Goal: Check status: Check status

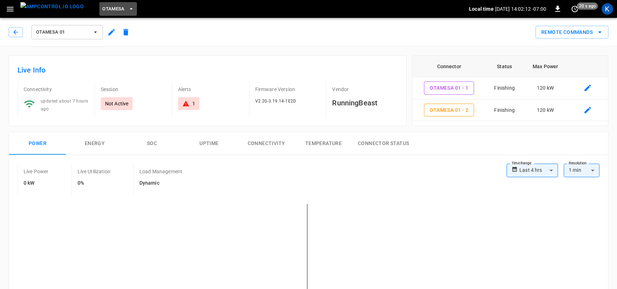
click at [104, 6] on span "OtaMesa" at bounding box center [113, 9] width 23 height 8
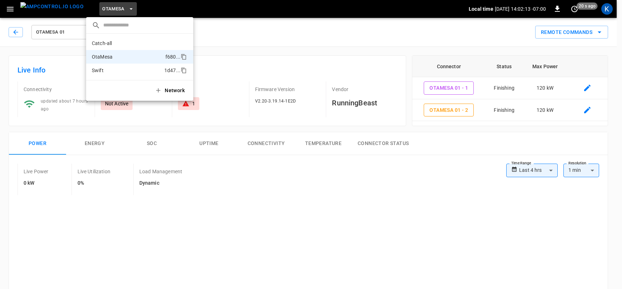
click at [108, 67] on p "Swift" at bounding box center [127, 70] width 70 height 7
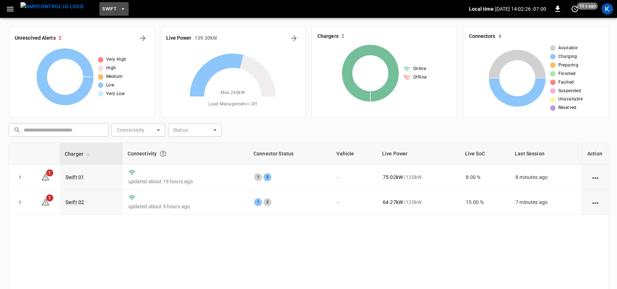
click at [102, 9] on span "Swift" at bounding box center [109, 9] width 14 height 8
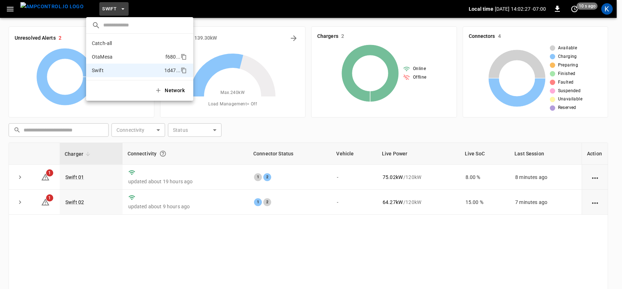
click at [116, 55] on p "OtaMesa" at bounding box center [127, 56] width 71 height 7
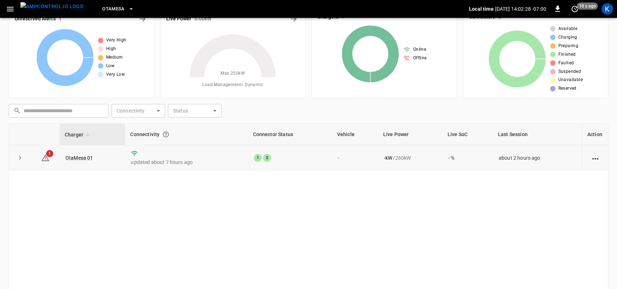
scroll to position [42, 0]
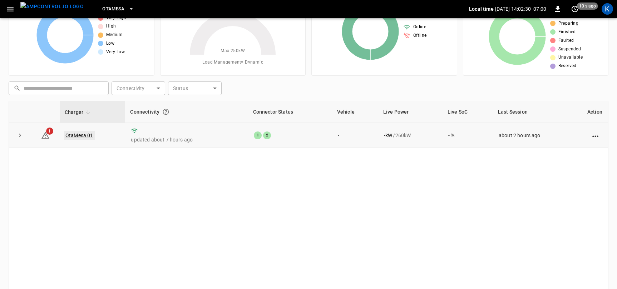
click at [79, 132] on link "OtaMesa 01" at bounding box center [79, 135] width 31 height 9
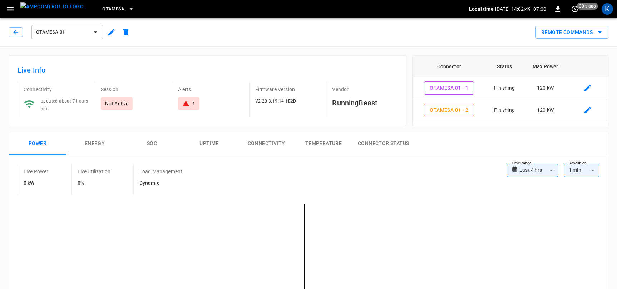
click at [78, 30] on span "OtaMesa 01" at bounding box center [62, 32] width 53 height 8
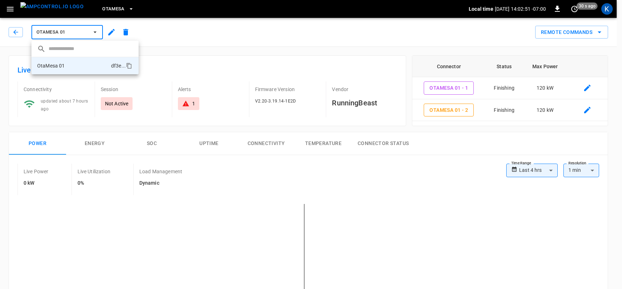
click at [200, 21] on div at bounding box center [311, 144] width 622 height 289
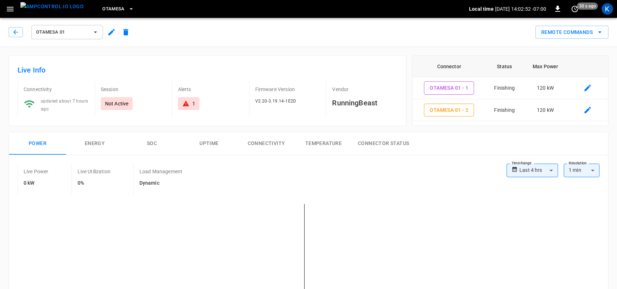
click at [103, 8] on span "OtaMesa" at bounding box center [113, 9] width 23 height 8
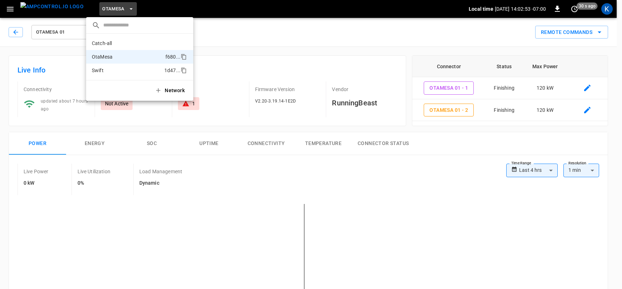
click at [111, 70] on p "Swift" at bounding box center [127, 70] width 70 height 7
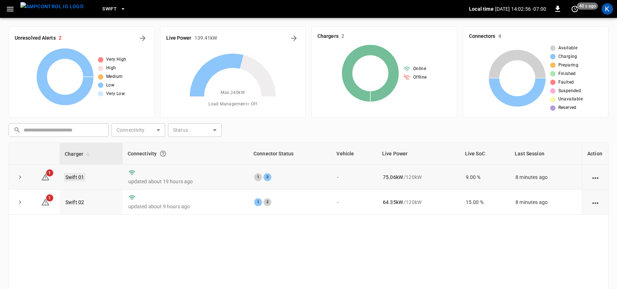
click at [74, 177] on link "Swift 01" at bounding box center [74, 177] width 21 height 9
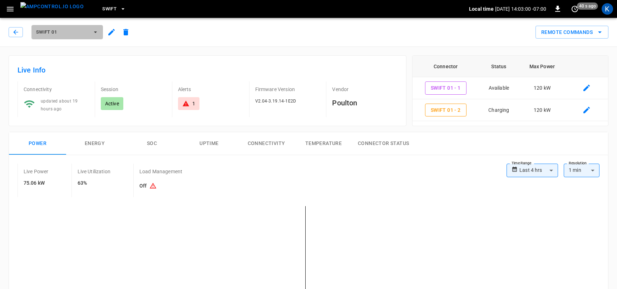
click at [89, 31] on button "Swift 01" at bounding box center [66, 32] width 71 height 14
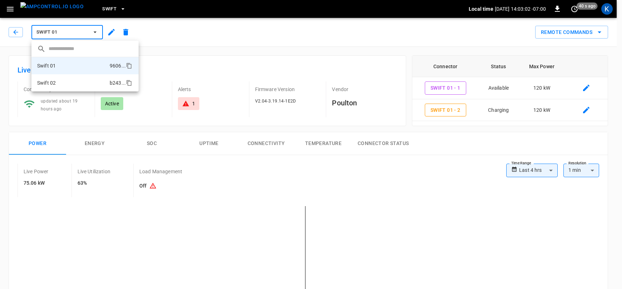
click at [55, 83] on p "Swift 02" at bounding box center [46, 82] width 19 height 7
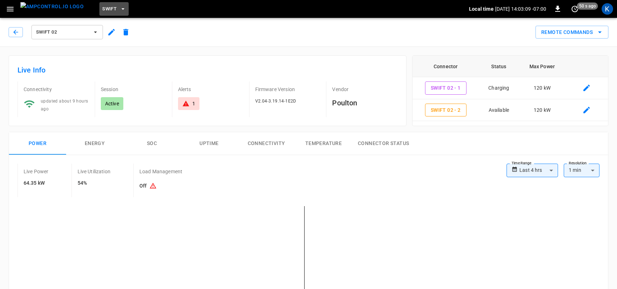
click at [102, 8] on span "Swift" at bounding box center [109, 9] width 14 height 8
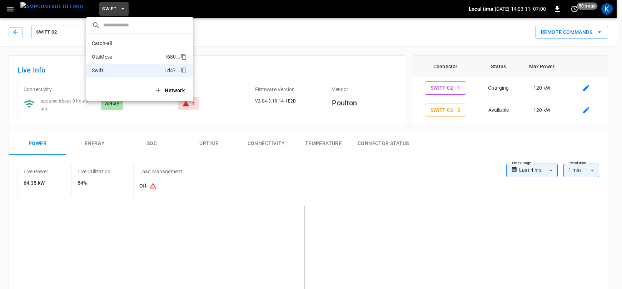
click at [117, 57] on p "OtaMesa" at bounding box center [127, 56] width 71 height 7
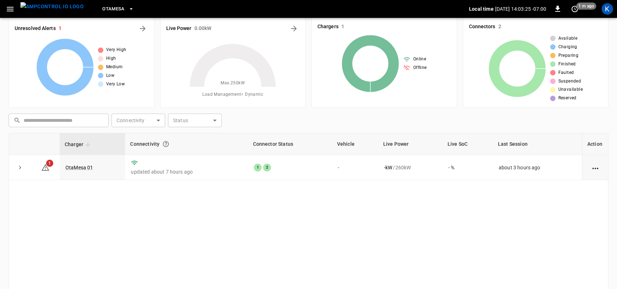
scroll to position [43, 0]
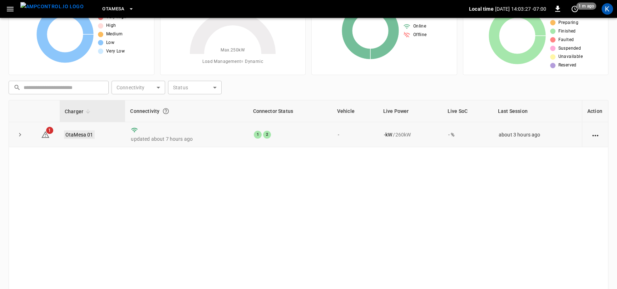
click at [79, 133] on link "OtaMesa 01" at bounding box center [79, 134] width 31 height 9
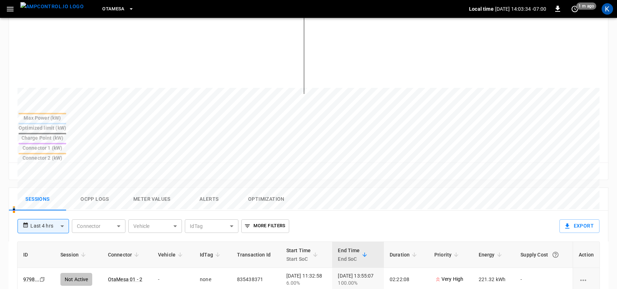
scroll to position [279, 0]
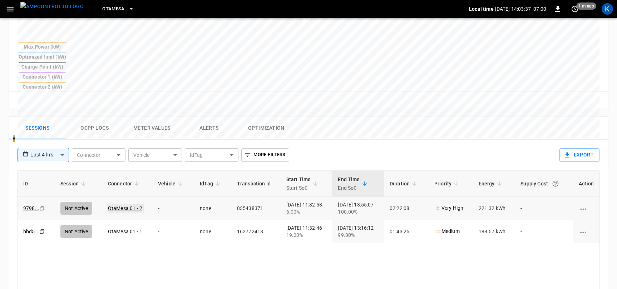
click at [116, 204] on link "OtaMesa 01 - 2" at bounding box center [124, 208] width 37 height 9
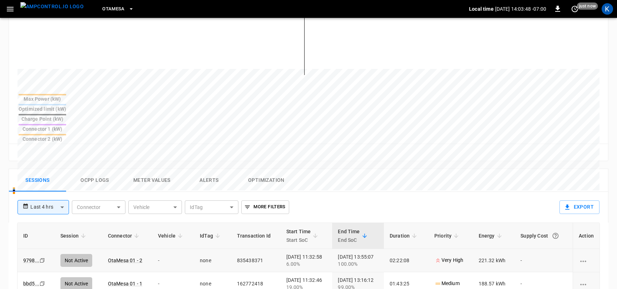
scroll to position [250, 0]
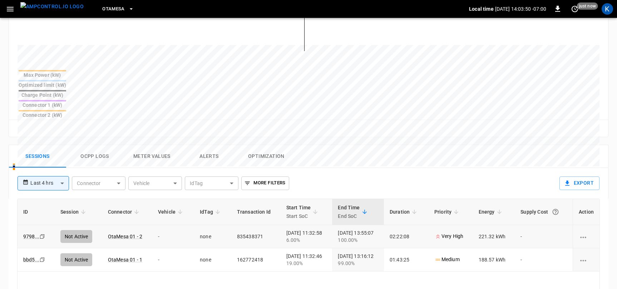
click at [98, 145] on button "Ocpp logs" at bounding box center [94, 156] width 57 height 23
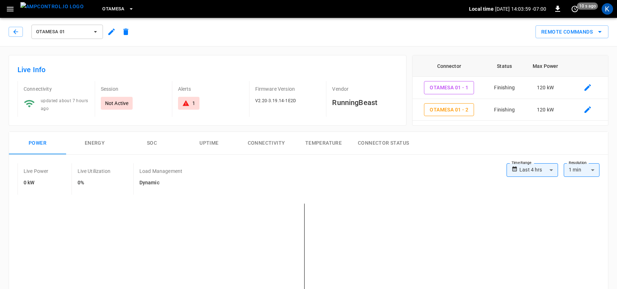
scroll to position [0, 0]
click at [103, 10] on span "OtaMesa" at bounding box center [113, 9] width 23 height 8
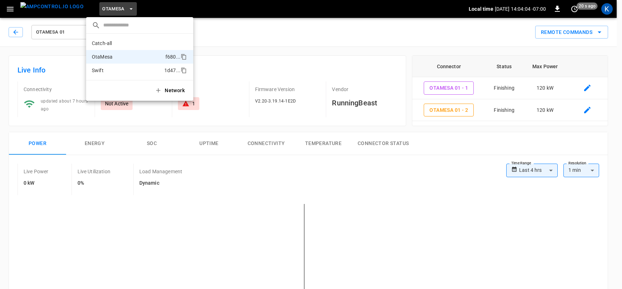
click at [105, 71] on p "Swift" at bounding box center [127, 70] width 70 height 7
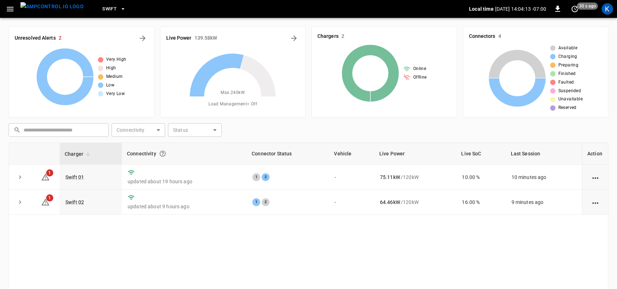
click at [305, 129] on div "​ ​ Connectivity ​ Connectivity Status ​ Status" at bounding box center [307, 128] width 602 height 16
click at [102, 8] on span "Swift" at bounding box center [109, 9] width 14 height 8
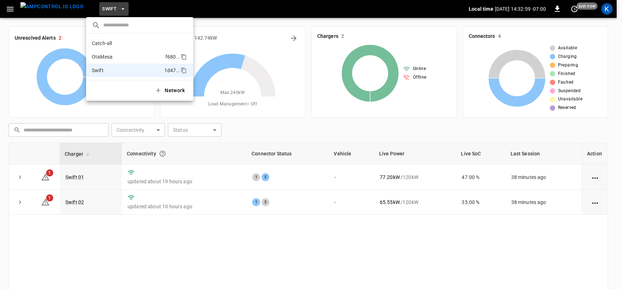
click at [102, 58] on p "OtaMesa" at bounding box center [127, 56] width 71 height 7
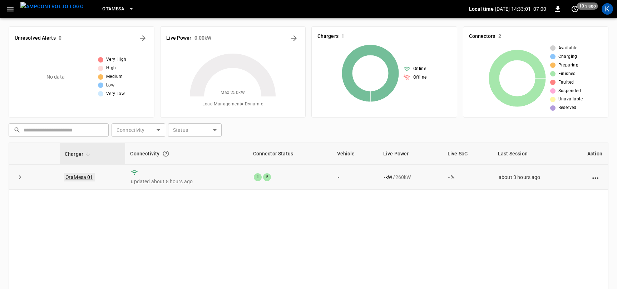
click at [75, 177] on link "OtaMesa 01" at bounding box center [79, 177] width 31 height 9
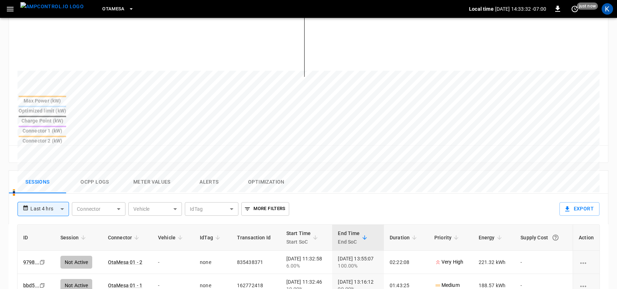
scroll to position [213, 0]
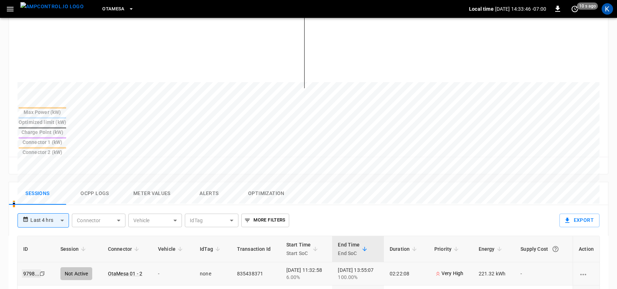
click at [33, 269] on link "9798 ..." at bounding box center [31, 273] width 19 height 9
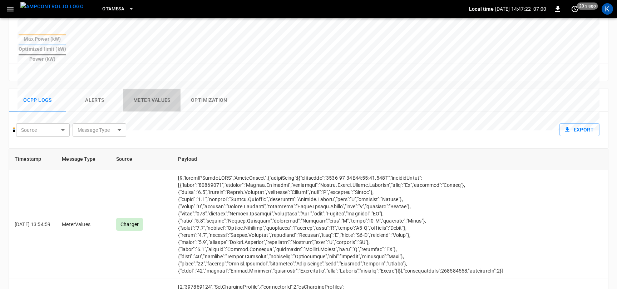
click at [152, 89] on button "Meter Values" at bounding box center [151, 100] width 57 height 23
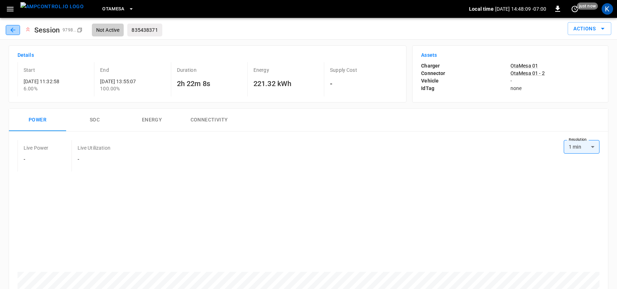
click at [14, 29] on icon "button" at bounding box center [12, 29] width 7 height 7
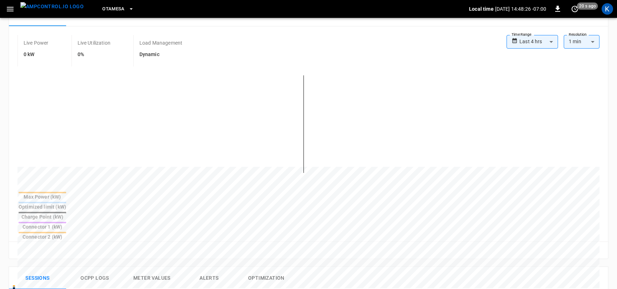
scroll to position [254, 0]
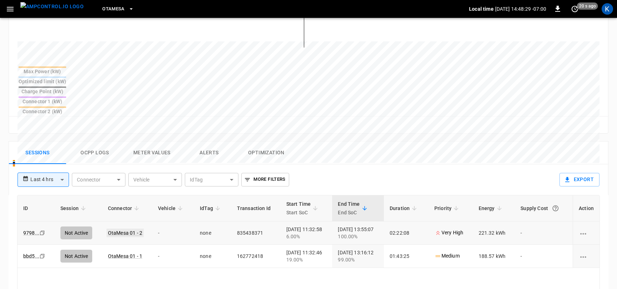
click at [118, 229] on link "OtaMesa 01 - 2" at bounding box center [124, 233] width 37 height 9
click at [125, 229] on link "OtaMesa 01 - 2" at bounding box center [124, 233] width 37 height 9
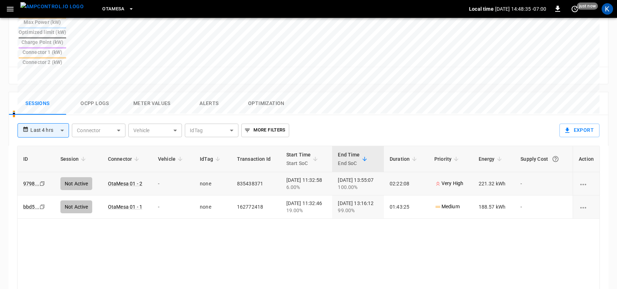
scroll to position [305, 0]
click at [118, 178] on link "OtaMesa 01 - 2" at bounding box center [124, 182] width 37 height 9
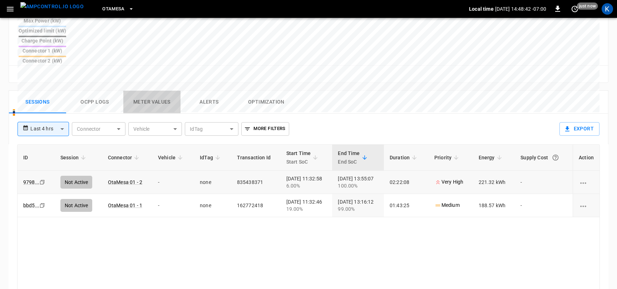
click at [151, 91] on button "Meter Values" at bounding box center [151, 102] width 57 height 23
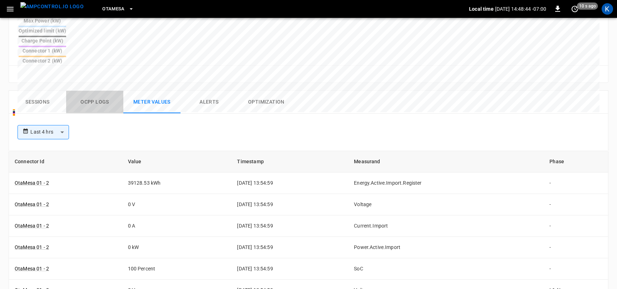
click at [97, 91] on button "Ocpp logs" at bounding box center [94, 102] width 57 height 23
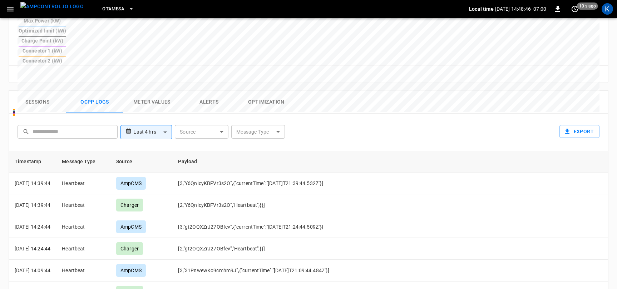
click at [39, 91] on button "Sessions" at bounding box center [37, 102] width 57 height 23
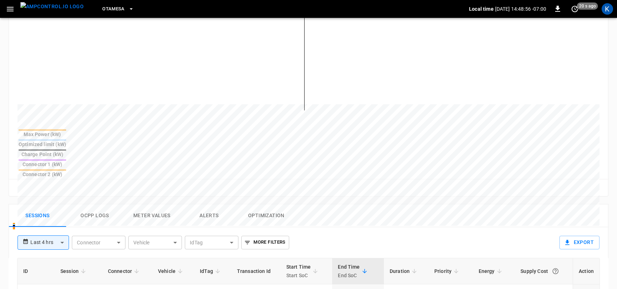
scroll to position [159, 0]
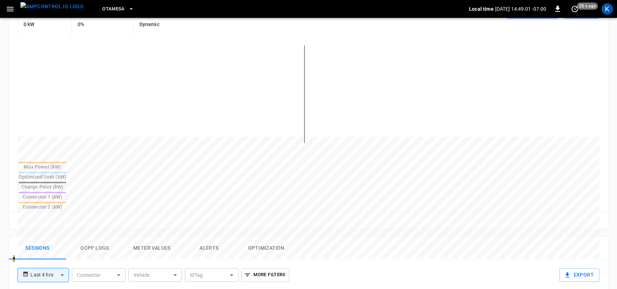
click at [66, 192] on div at bounding box center [43, 192] width 48 height 1
click at [66, 182] on div at bounding box center [43, 182] width 48 height 1
click at [66, 192] on div at bounding box center [43, 192] width 48 height 1
click at [66, 172] on div at bounding box center [43, 172] width 48 height 1
click at [66, 182] on div at bounding box center [43, 182] width 48 height 1
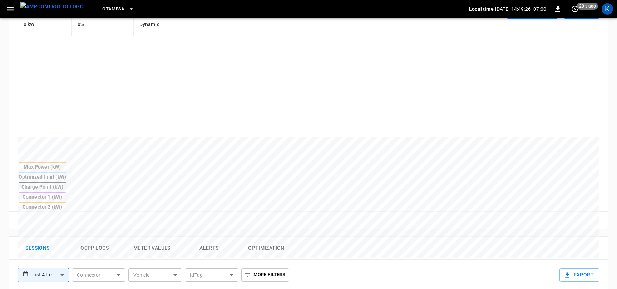
click at [66, 182] on div at bounding box center [43, 182] width 48 height 1
click at [66, 172] on div at bounding box center [43, 172] width 48 height 1
click at [66, 202] on div at bounding box center [43, 202] width 48 height 1
click at [66, 182] on div at bounding box center [43, 182] width 48 height 1
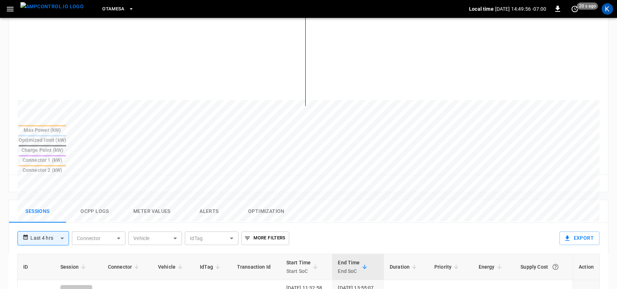
scroll to position [67, 0]
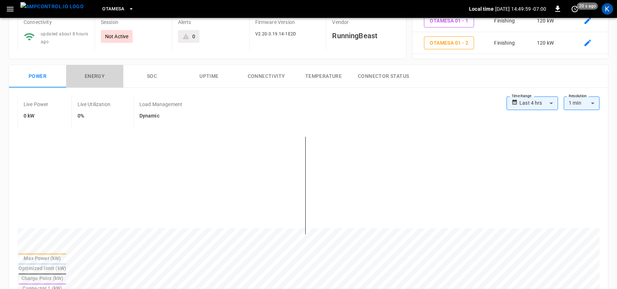
click at [91, 76] on button "Energy" at bounding box center [94, 76] width 57 height 23
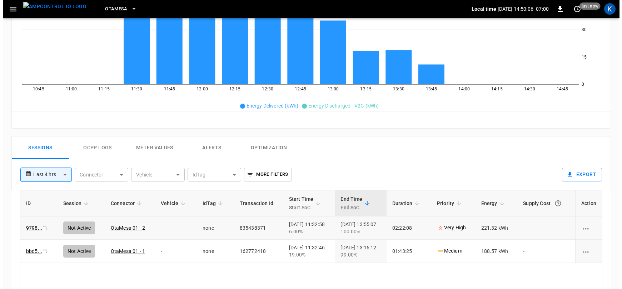
scroll to position [221, 0]
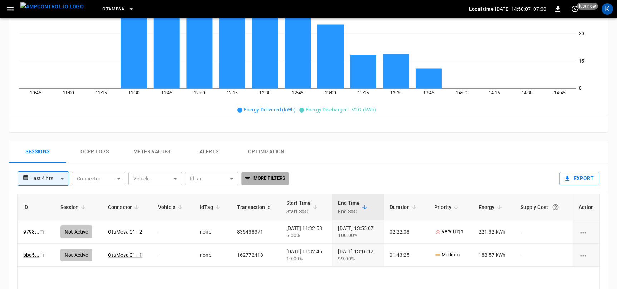
click at [263, 177] on button "More Filters" at bounding box center [265, 179] width 48 height 14
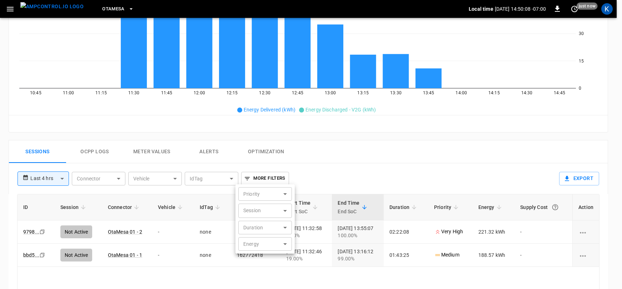
click at [342, 170] on div at bounding box center [311, 144] width 622 height 289
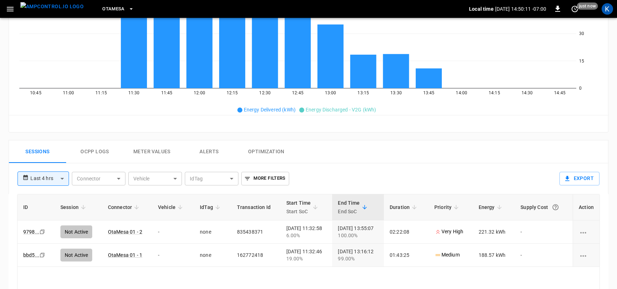
click at [269, 177] on button "More Filters" at bounding box center [265, 179] width 48 height 14
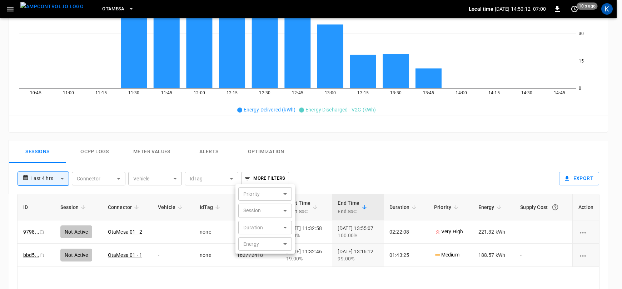
click at [259, 245] on body "**********" at bounding box center [311, 101] width 622 height 645
click at [359, 169] on div at bounding box center [311, 144] width 622 height 289
